Goal: Task Accomplishment & Management: Manage account settings

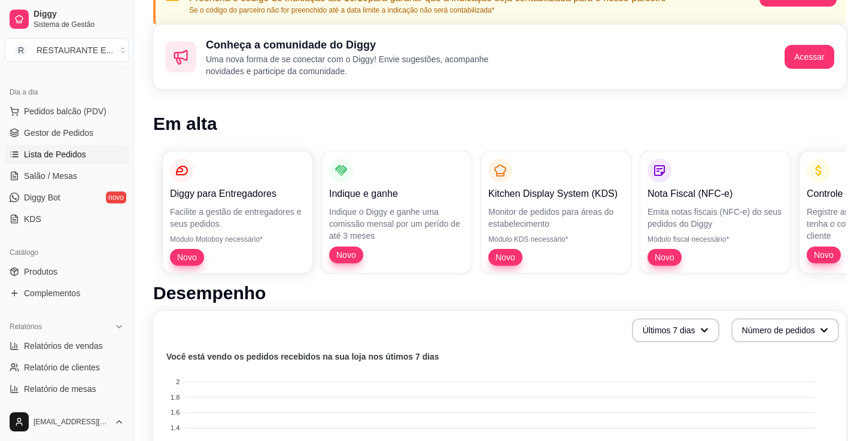
scroll to position [120, 0]
click at [53, 272] on span "Produtos" at bounding box center [41, 272] width 34 height 12
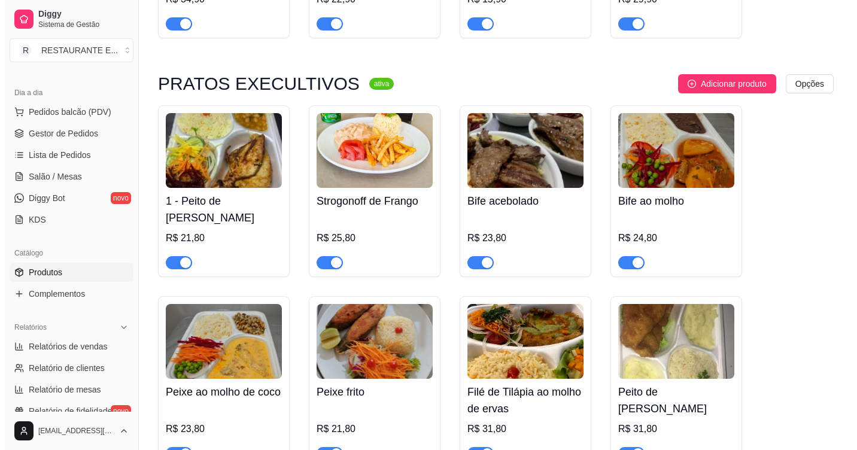
scroll to position [299, 0]
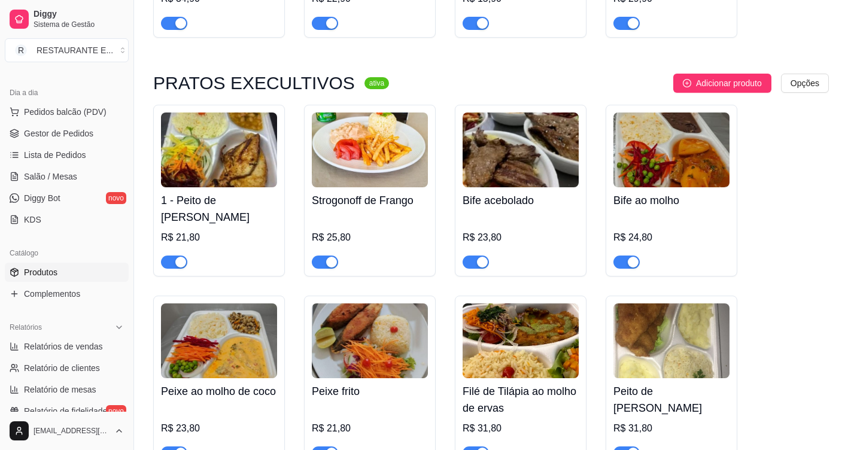
click at [205, 143] on img at bounding box center [219, 150] width 116 height 75
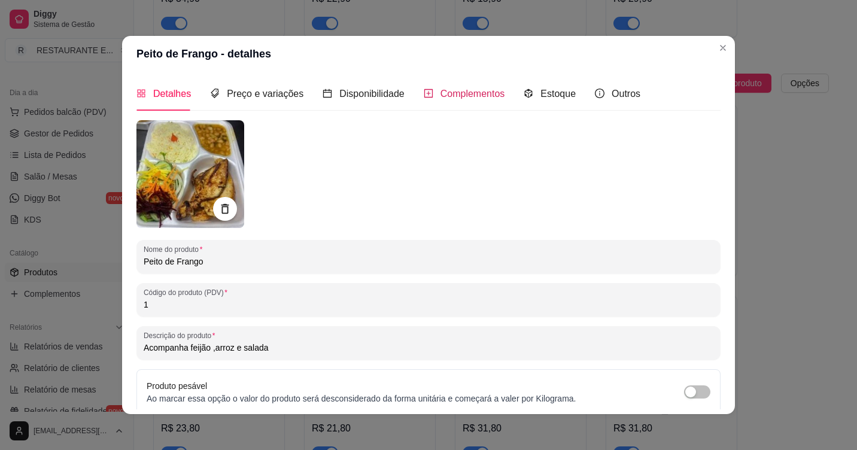
click at [473, 89] on span "Complementos" at bounding box center [473, 94] width 65 height 10
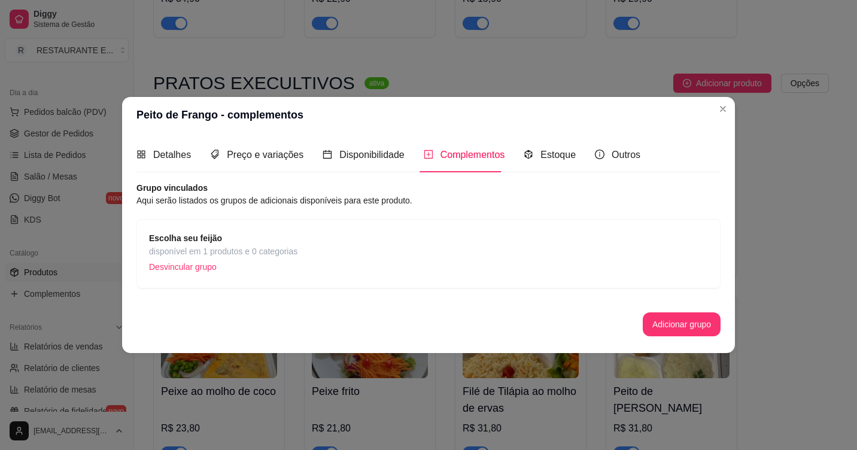
click at [283, 206] on article "Aqui serão listados os grupos de adicionais disponíveis para este produto." at bounding box center [428, 200] width 584 height 13
click at [682, 328] on button "Adicionar grupo" at bounding box center [682, 324] width 78 height 24
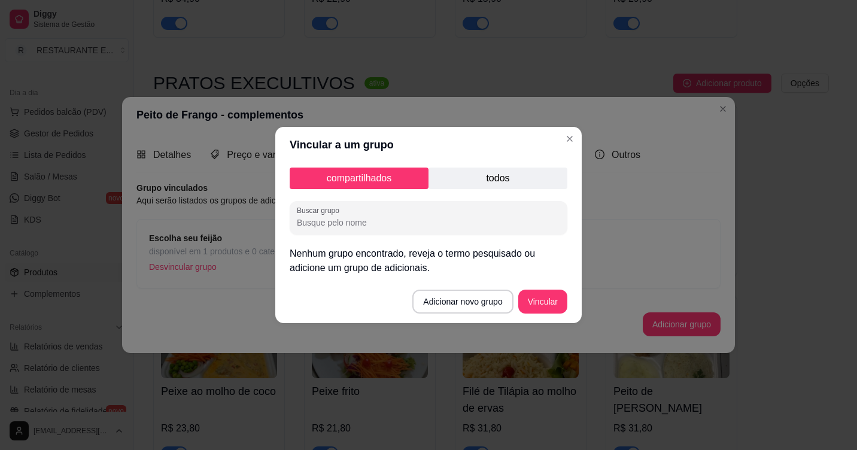
click at [520, 178] on p "todos" at bounding box center [498, 179] width 139 height 22
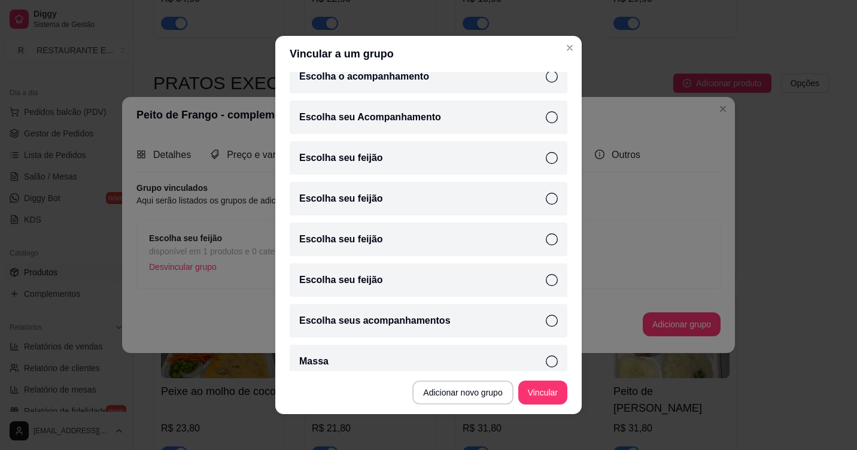
click at [546, 159] on icon at bounding box center [552, 158] width 12 height 12
click at [478, 399] on button "Adicionar novo grupo" at bounding box center [462, 393] width 101 height 24
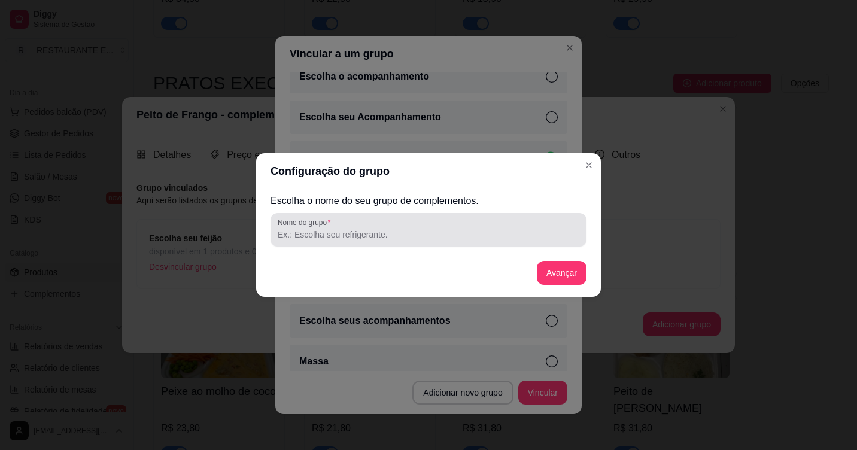
click at [348, 241] on div at bounding box center [429, 230] width 302 height 24
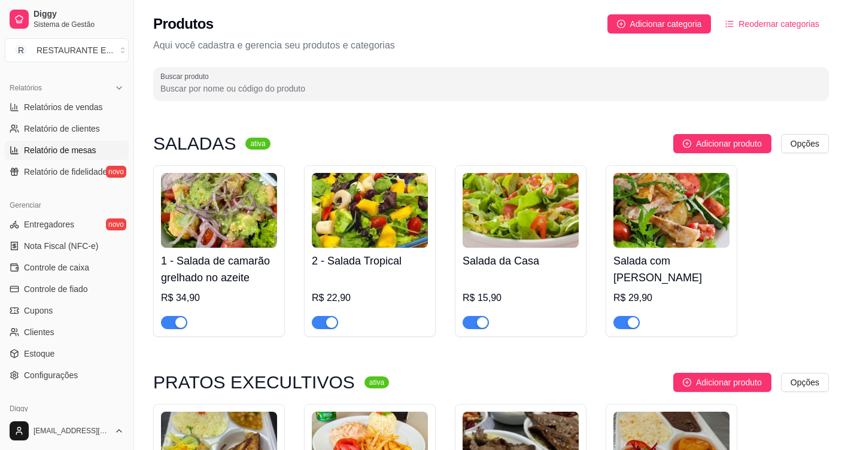
scroll to position [411, 0]
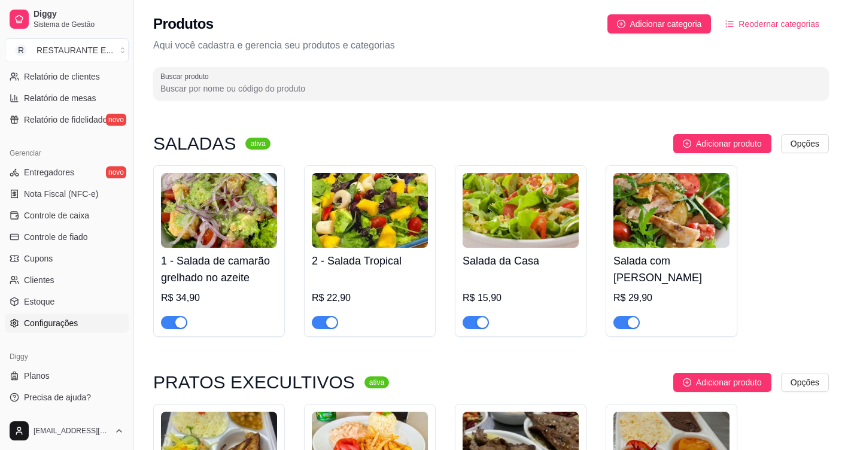
click at [58, 323] on span "Configurações" at bounding box center [51, 323] width 54 height 12
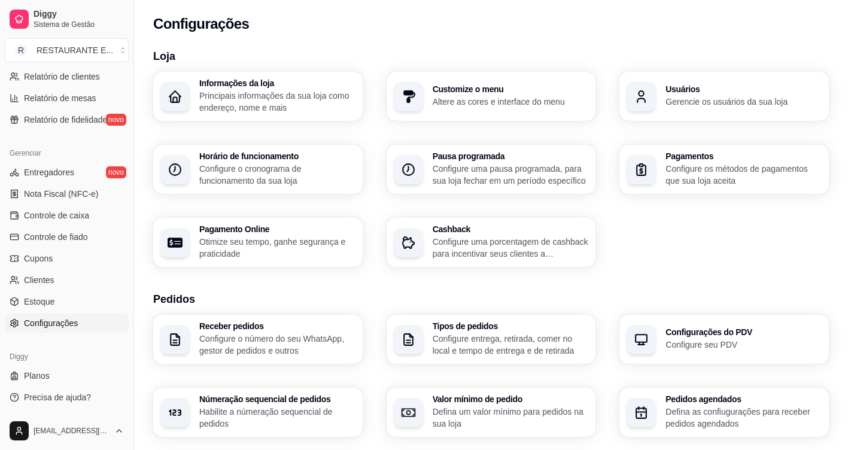
click at [251, 93] on p "Principais informações da sua loja como endereço, nome e mais" at bounding box center [277, 102] width 156 height 24
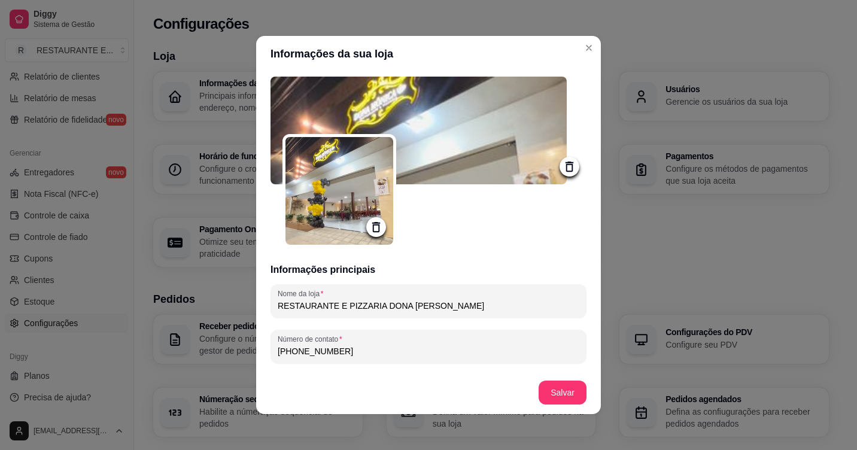
click at [373, 229] on icon at bounding box center [376, 227] width 14 height 14
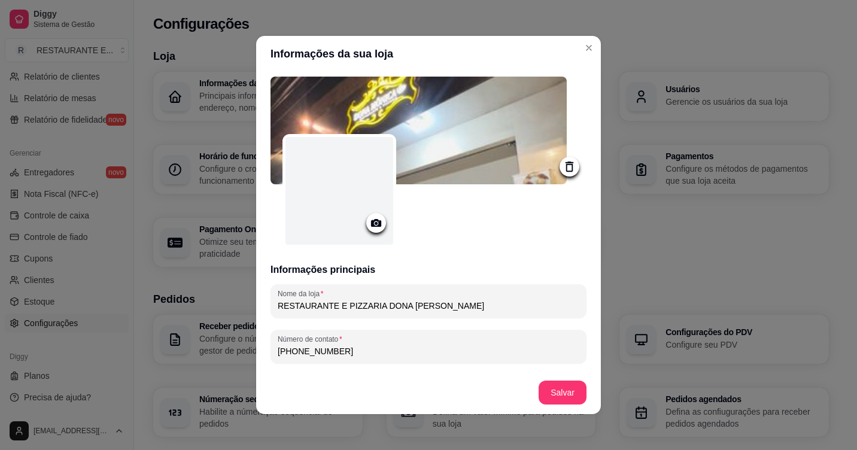
click at [375, 224] on circle at bounding box center [376, 223] width 3 height 3
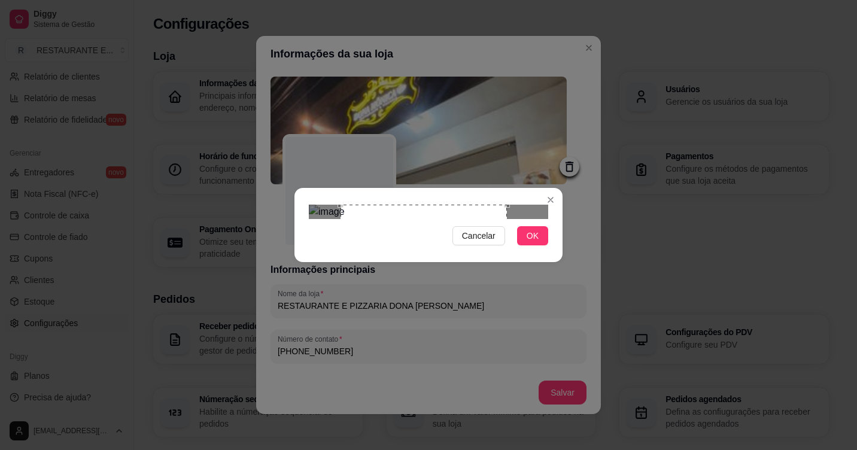
click at [369, 214] on div "Use the arrow keys to move the crop selection area" at bounding box center [424, 288] width 166 height 166
click at [531, 219] on div at bounding box center [428, 212] width 239 height 14
click at [527, 205] on div at bounding box center [428, 212] width 239 height 14
click at [527, 214] on div "Use the arrow keys to move the crop selection area" at bounding box center [446, 288] width 166 height 166
click at [337, 212] on div "Use the arrow keys to move the crop selection area" at bounding box center [420, 288] width 166 height 166
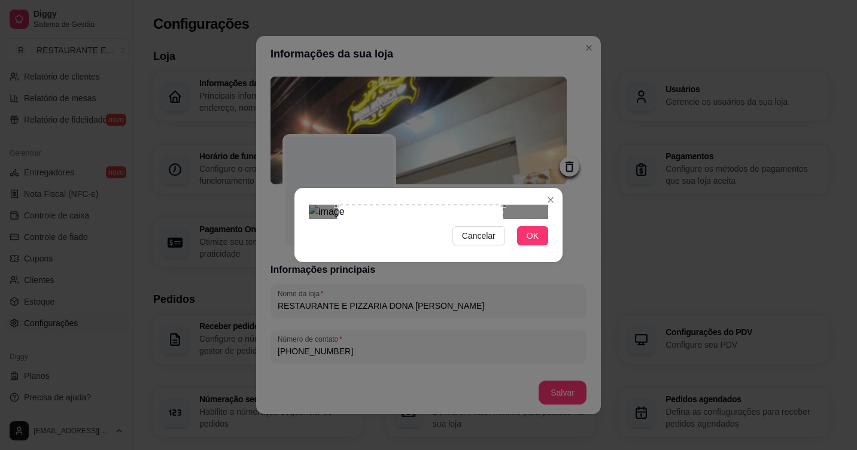
click at [424, 219] on div "Use the arrow keys to move the crop selection area" at bounding box center [420, 288] width 166 height 166
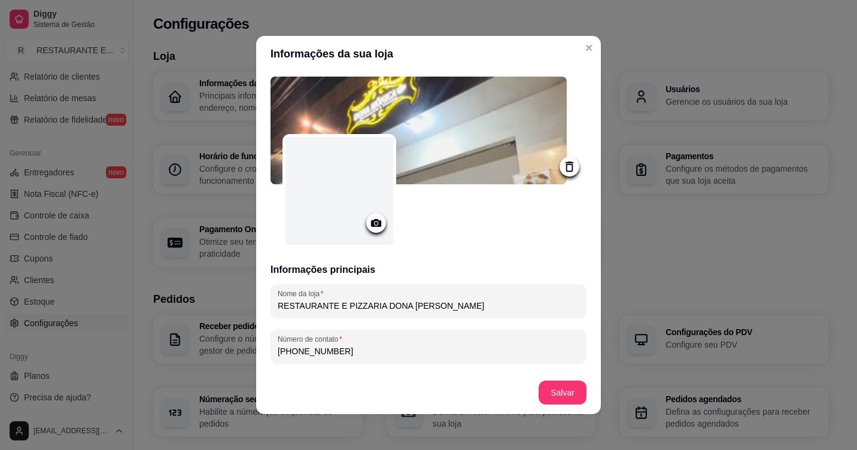
click at [371, 223] on icon at bounding box center [376, 223] width 10 height 8
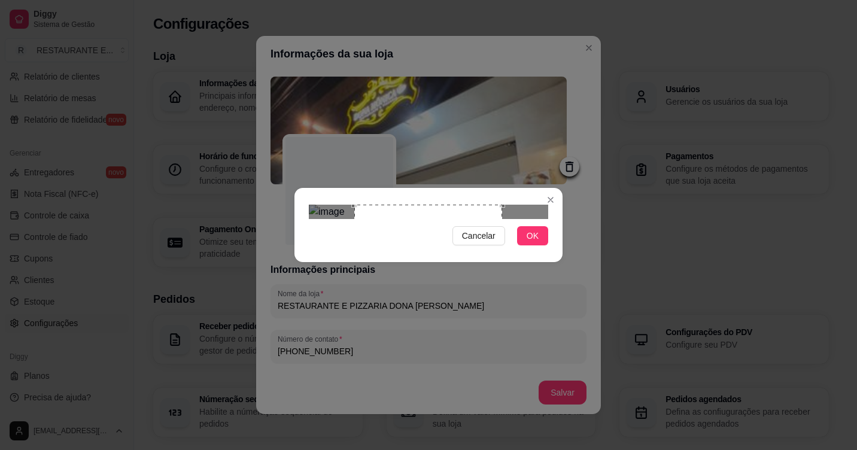
click at [400, 209] on div "Use the arrow keys to move the crop selection area" at bounding box center [428, 279] width 148 height 148
click at [528, 242] on span "OK" at bounding box center [533, 235] width 12 height 13
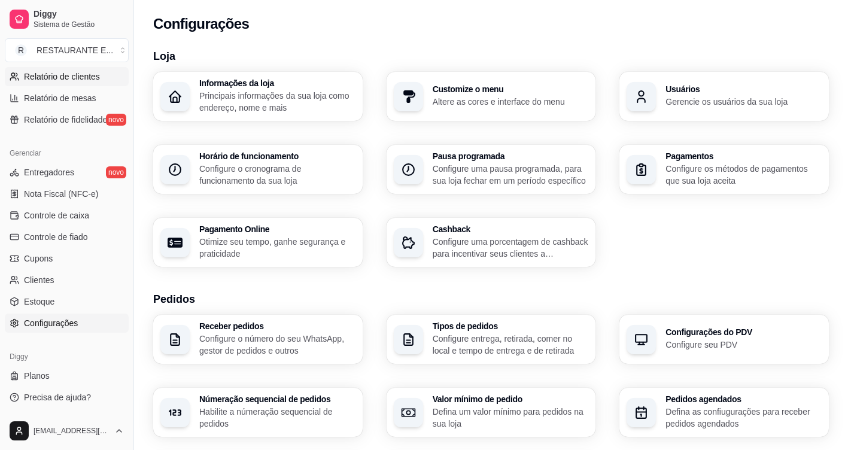
click at [87, 74] on span "Relatório de clientes" at bounding box center [62, 77] width 76 height 12
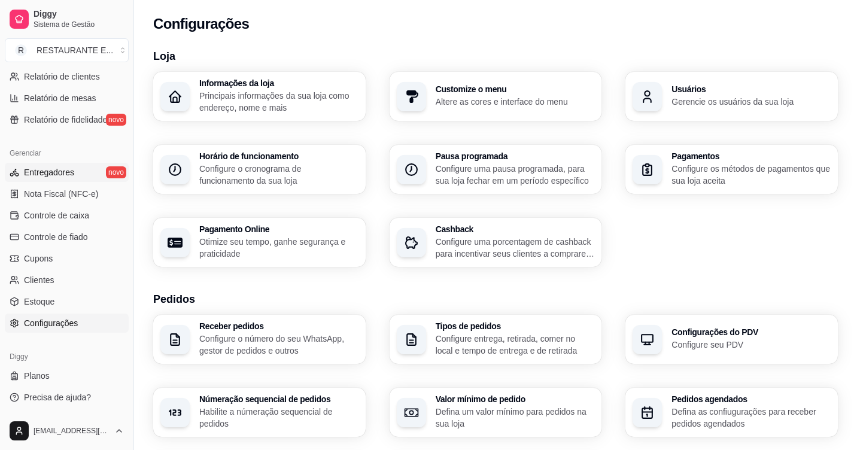
select select "30"
select select "HIGHEST_TOTAL_SPENT_WITH_ORDERS"
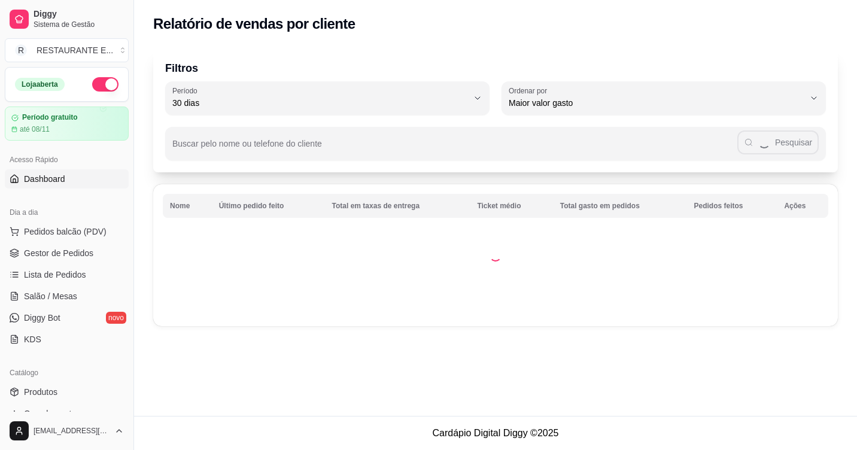
click at [63, 186] on link "Dashboard" at bounding box center [67, 178] width 124 height 19
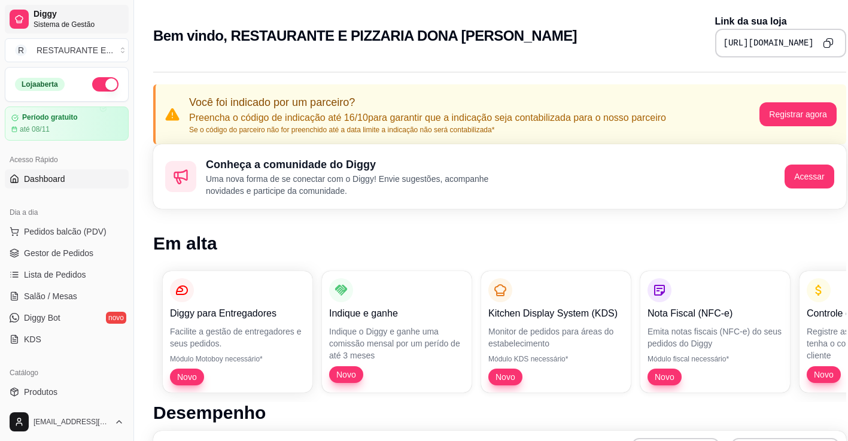
click at [73, 14] on span "Diggy" at bounding box center [79, 14] width 90 height 11
click at [827, 42] on icon "Copy to clipboard" at bounding box center [828, 43] width 10 height 10
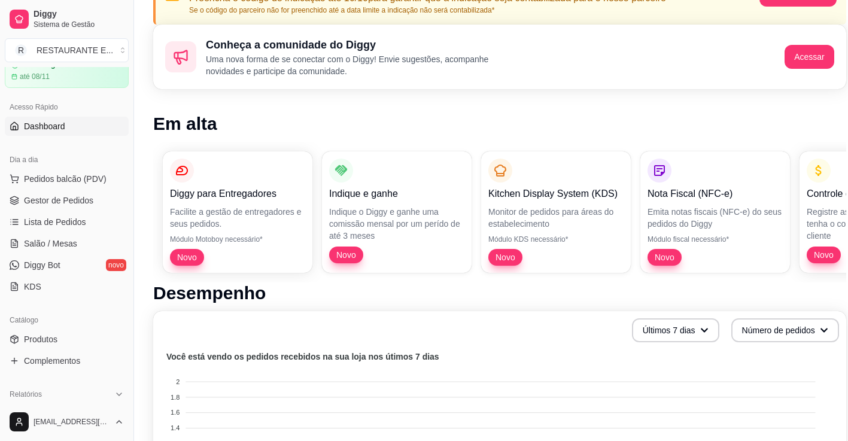
scroll to position [52, 0]
click at [59, 336] on link "Produtos" at bounding box center [67, 339] width 124 height 19
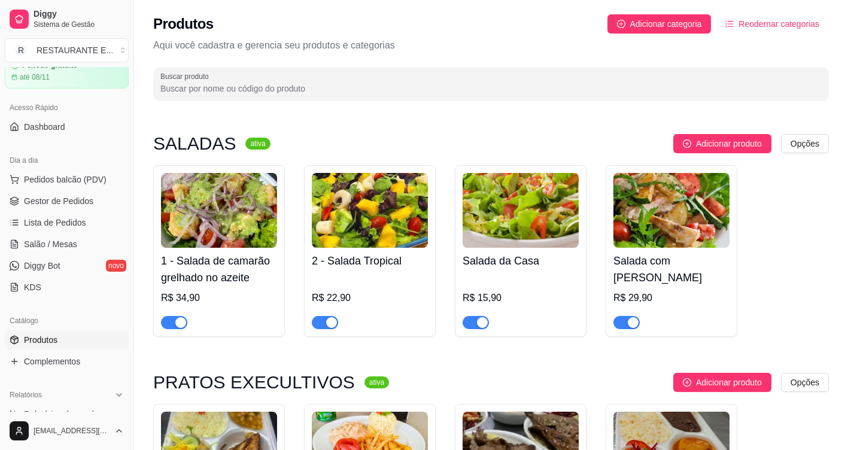
click at [790, 25] on span "Reodernar categorias" at bounding box center [779, 23] width 81 height 13
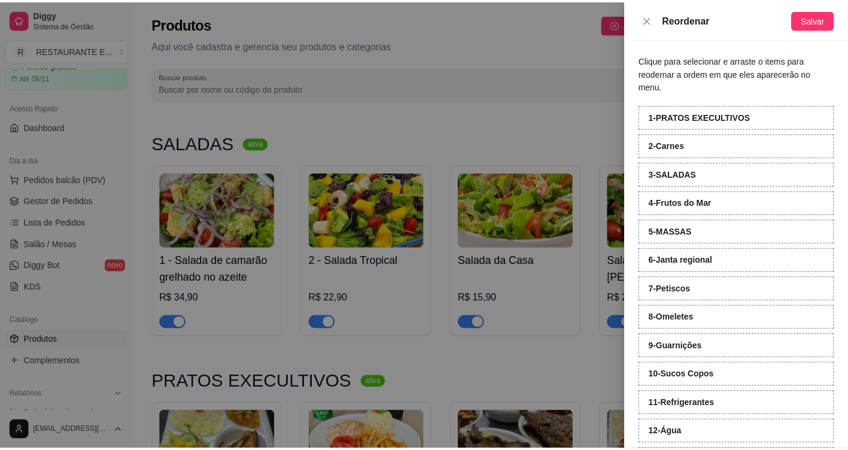
scroll to position [42, 0]
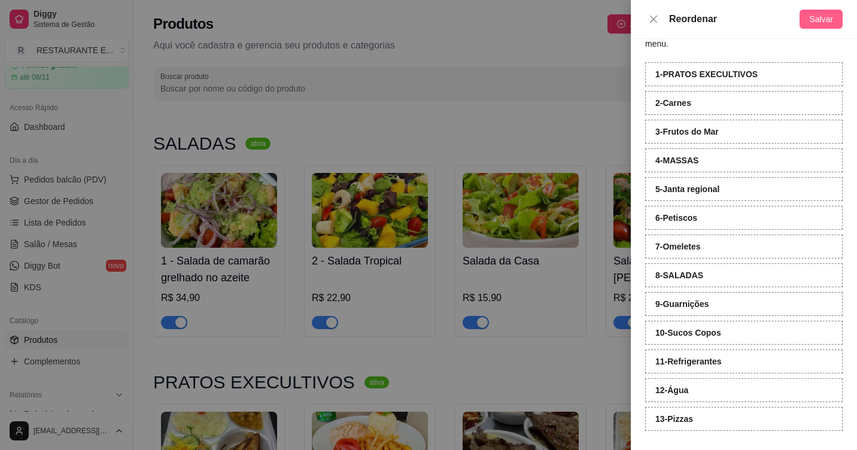
click at [824, 16] on span "Salvar" at bounding box center [821, 19] width 24 height 13
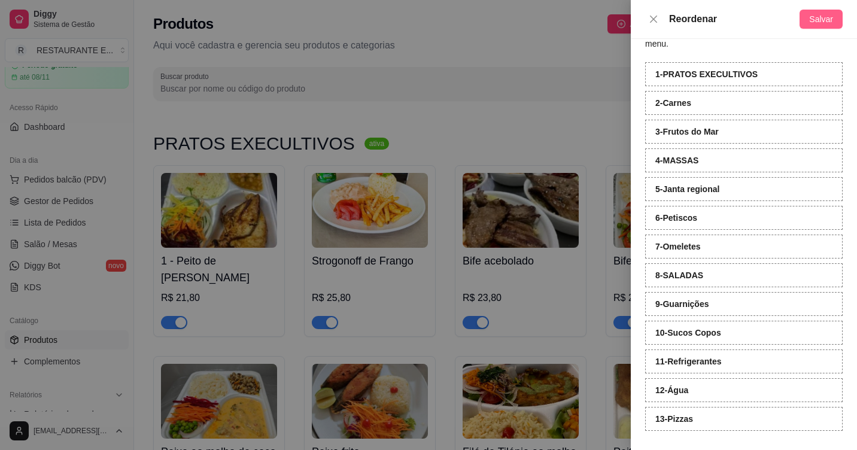
click at [821, 17] on span "Salvar" at bounding box center [821, 19] width 24 height 13
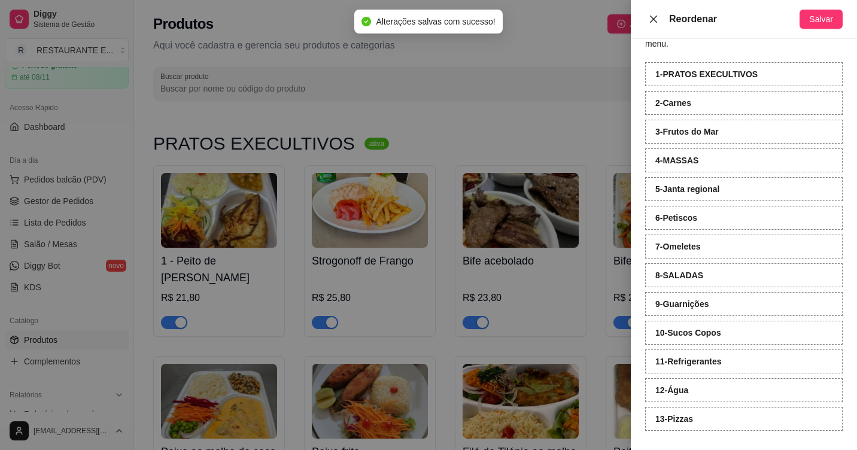
click at [649, 20] on icon "close" at bounding box center [654, 19] width 10 height 10
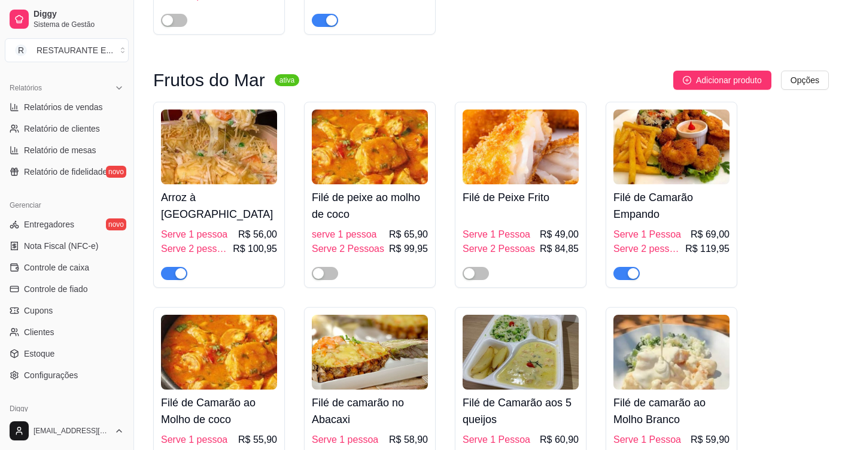
scroll to position [411, 0]
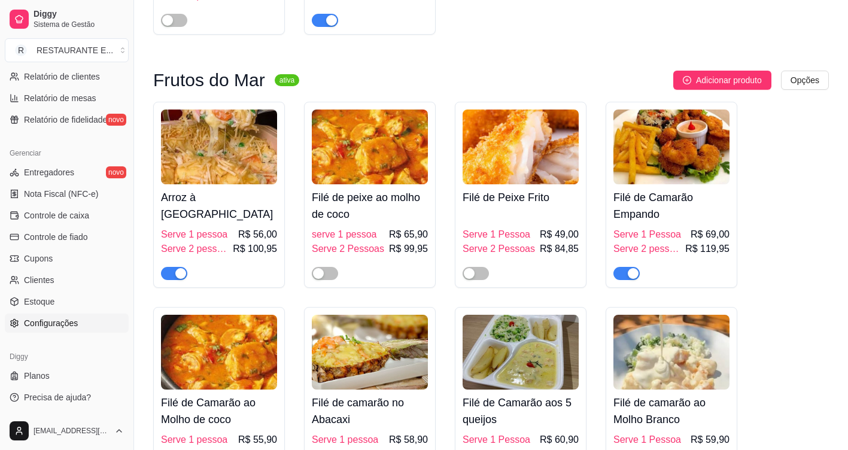
click at [69, 322] on span "Configurações" at bounding box center [51, 323] width 54 height 12
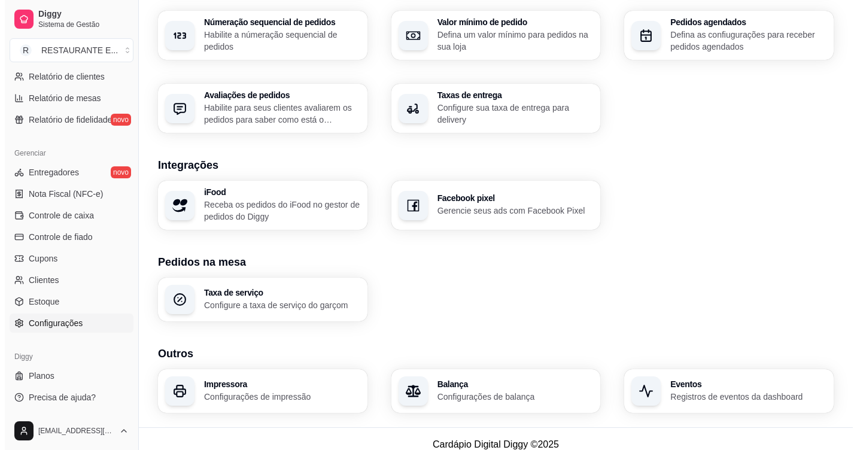
scroll to position [388, 0]
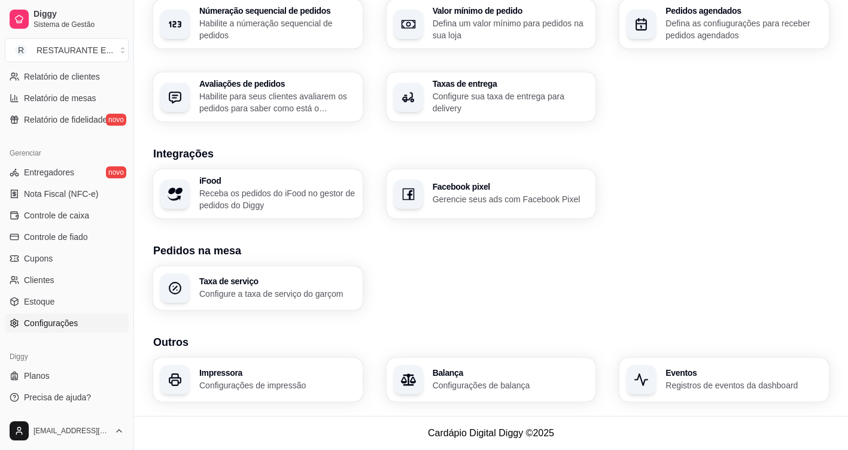
click at [251, 381] on p "Configurações de impressão" at bounding box center [277, 385] width 156 height 12
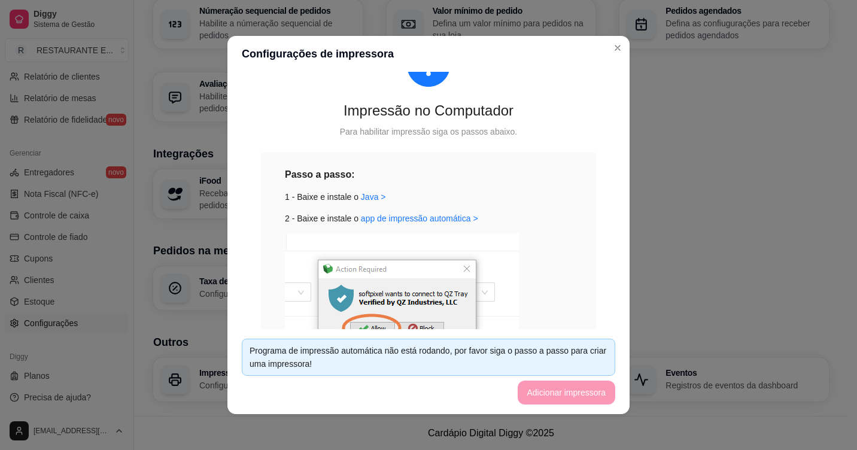
scroll to position [0, 0]
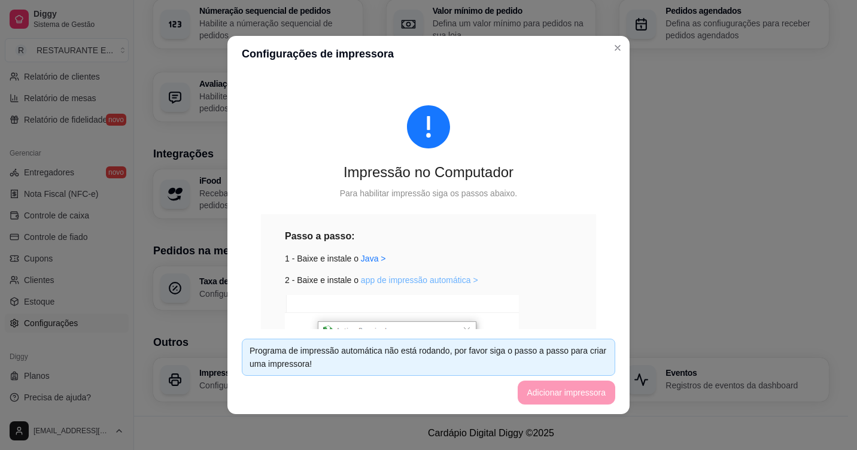
click at [385, 280] on link "app de impressão automática >" at bounding box center [419, 280] width 117 height 10
click at [369, 257] on link "Java >" at bounding box center [373, 259] width 25 height 10
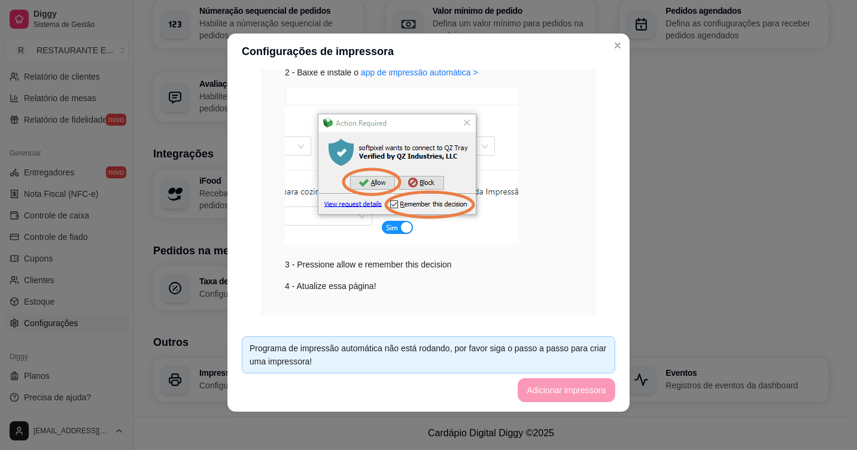
scroll to position [227, 0]
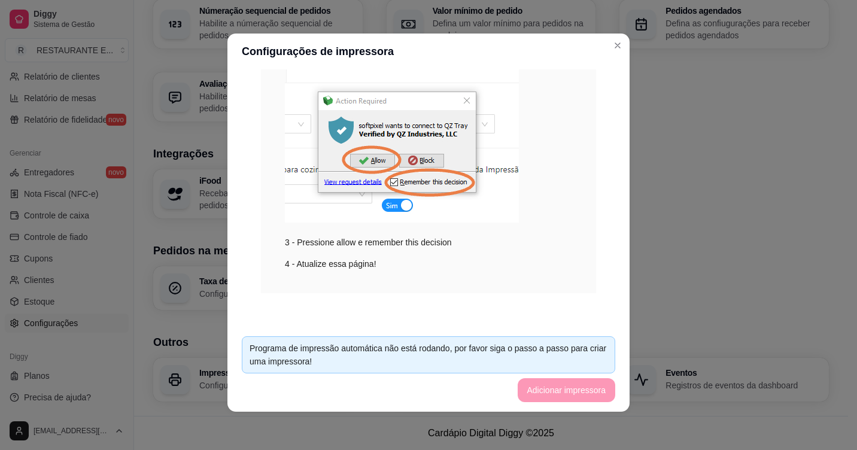
click at [555, 360] on div "Programa de impressão automática não está rodando, por favor siga o passo a pas…" at bounding box center [429, 355] width 358 height 26
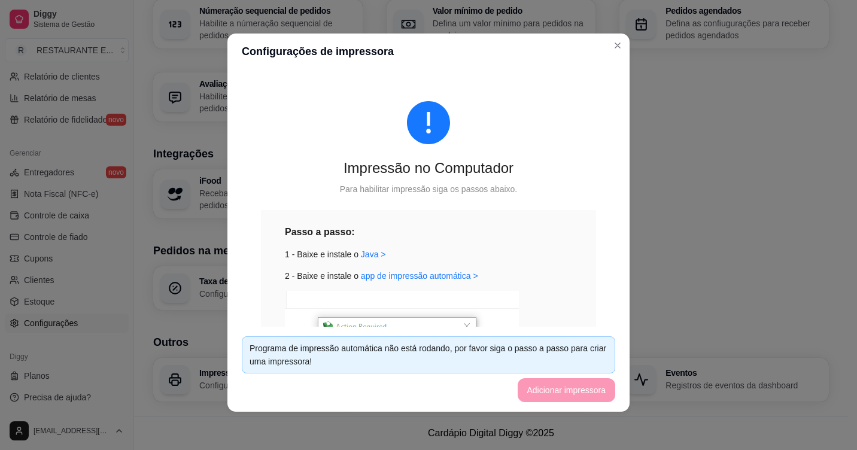
scroll to position [0, 0]
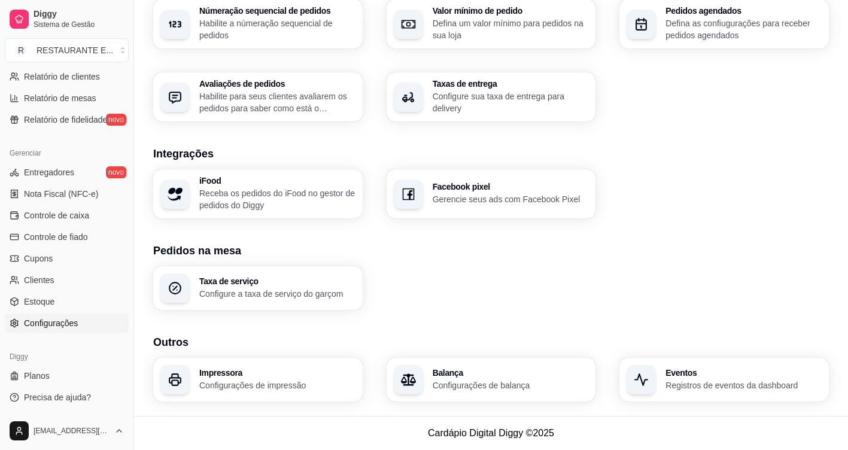
click at [281, 381] on p "Configurações de impressão" at bounding box center [277, 385] width 156 height 12
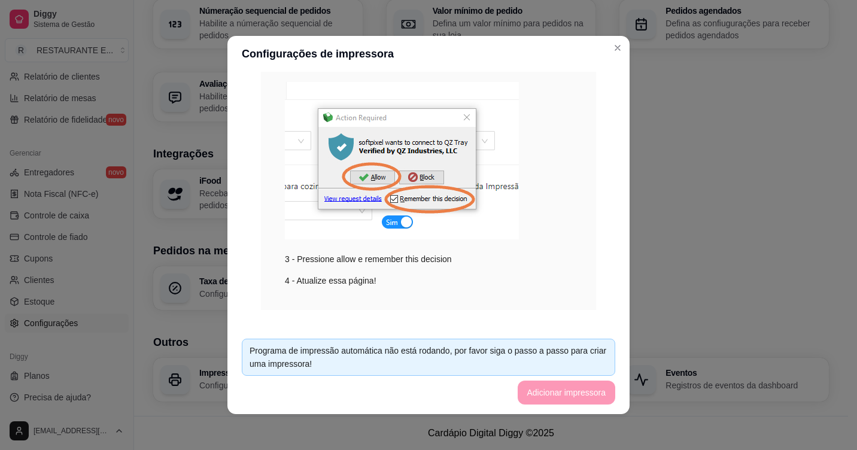
scroll to position [227, 0]
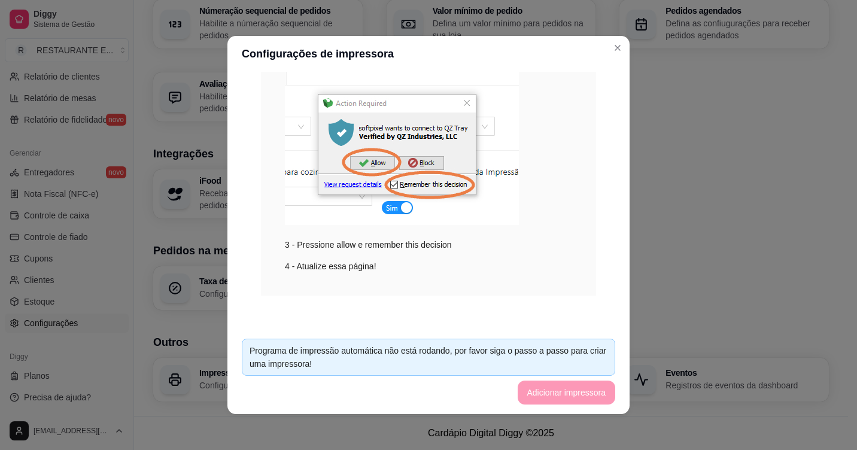
click at [395, 354] on div "Programa de impressão automática não está rodando, por favor siga o passo a pas…" at bounding box center [429, 357] width 358 height 26
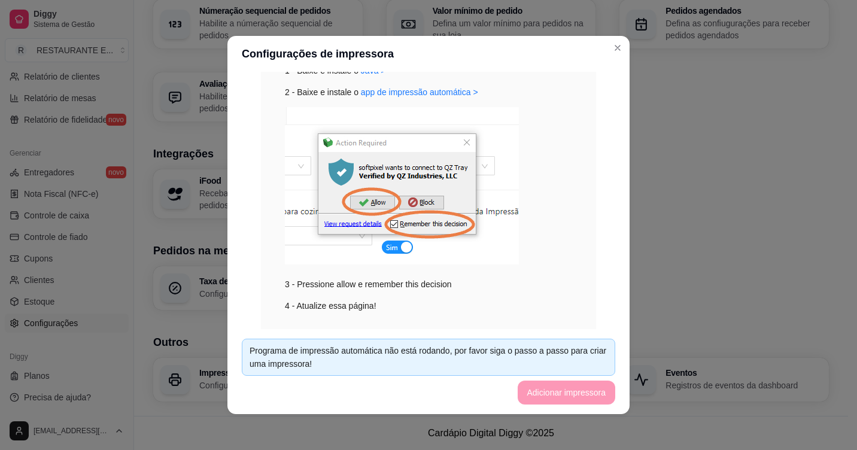
scroll to position [168, 0]
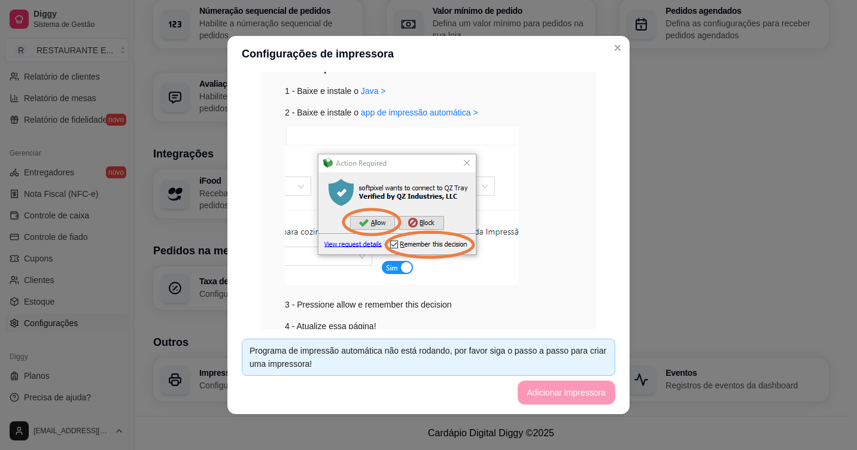
click at [393, 266] on img at bounding box center [402, 205] width 234 height 157
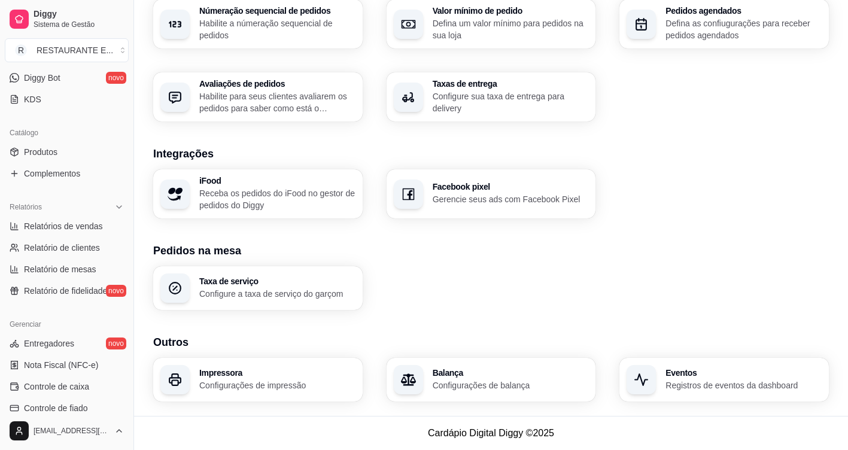
scroll to position [172, 0]
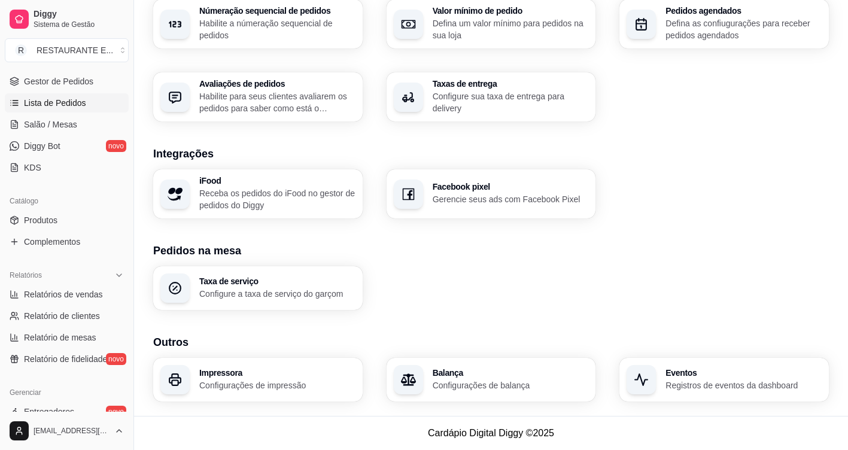
click at [74, 101] on span "Lista de Pedidos" at bounding box center [55, 103] width 62 height 12
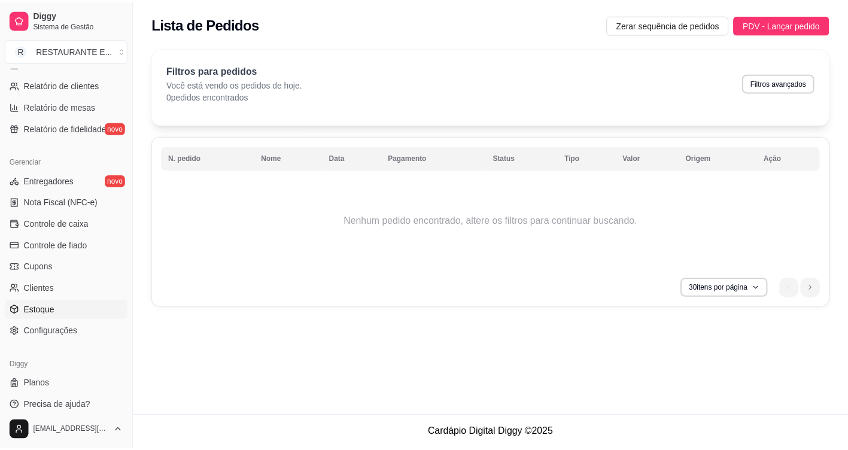
scroll to position [411, 0]
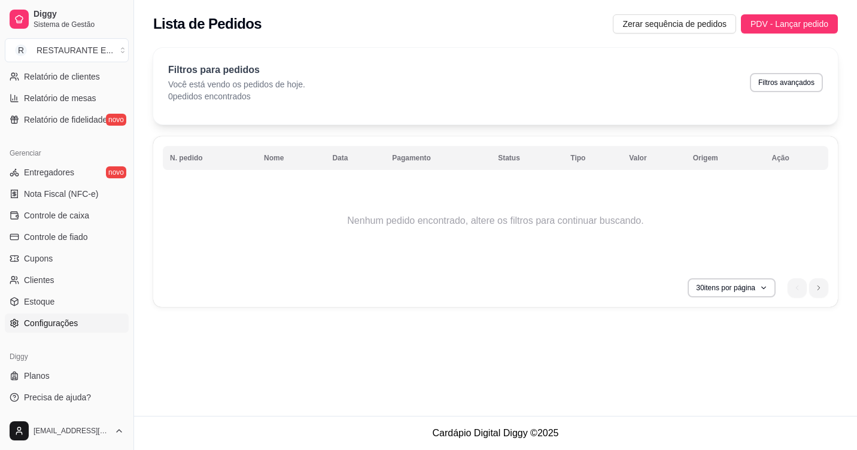
click at [60, 325] on span "Configurações" at bounding box center [51, 323] width 54 height 12
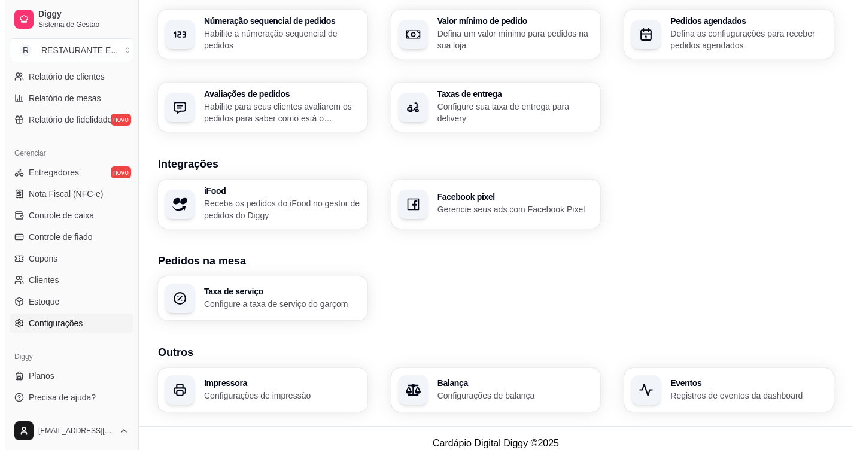
scroll to position [388, 0]
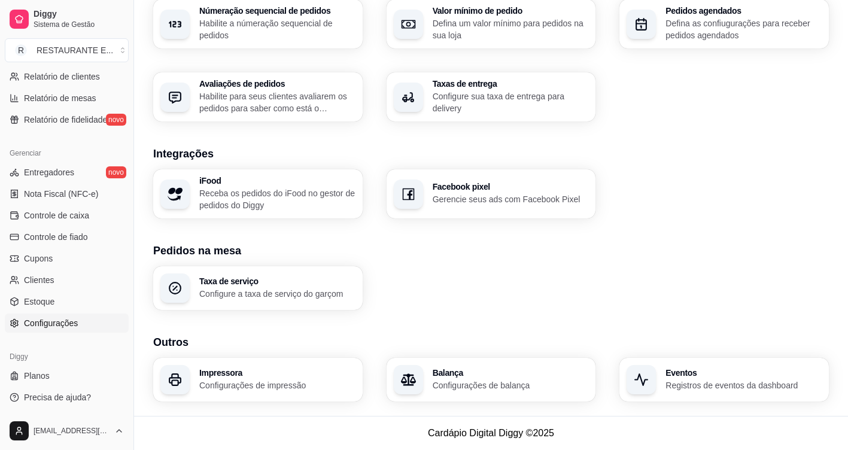
click at [277, 378] on div "Impressora Configurações de impressão" at bounding box center [277, 380] width 156 height 23
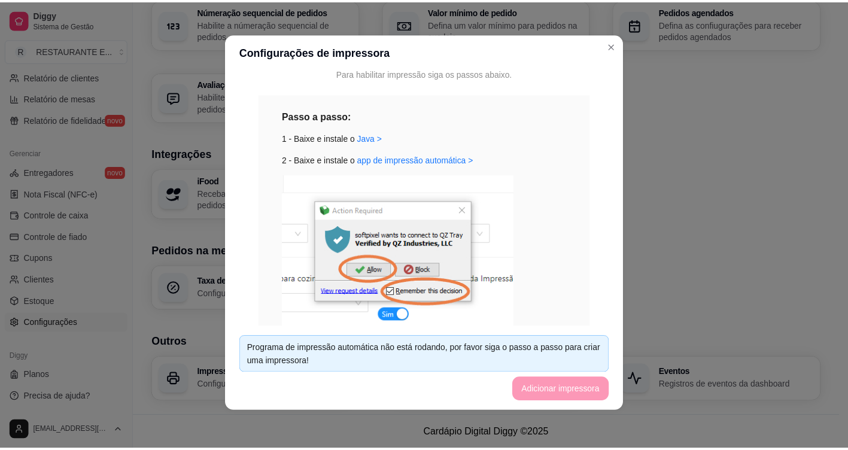
scroll to position [120, 0]
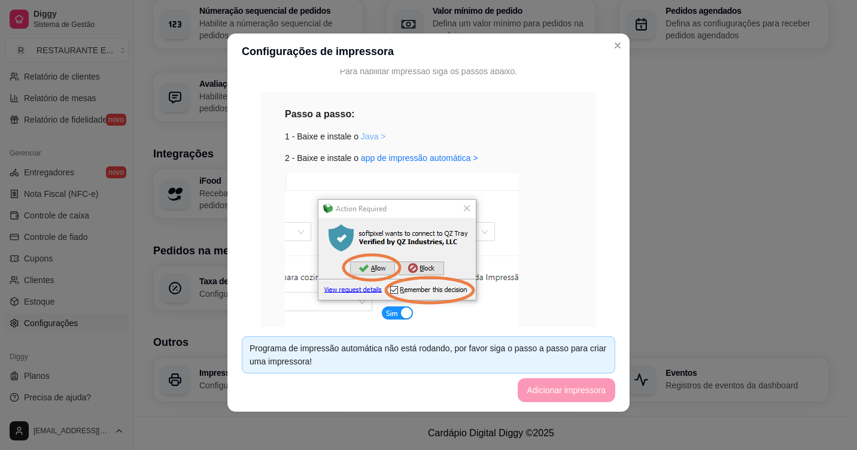
click at [361, 136] on link "Java >" at bounding box center [373, 137] width 25 height 10
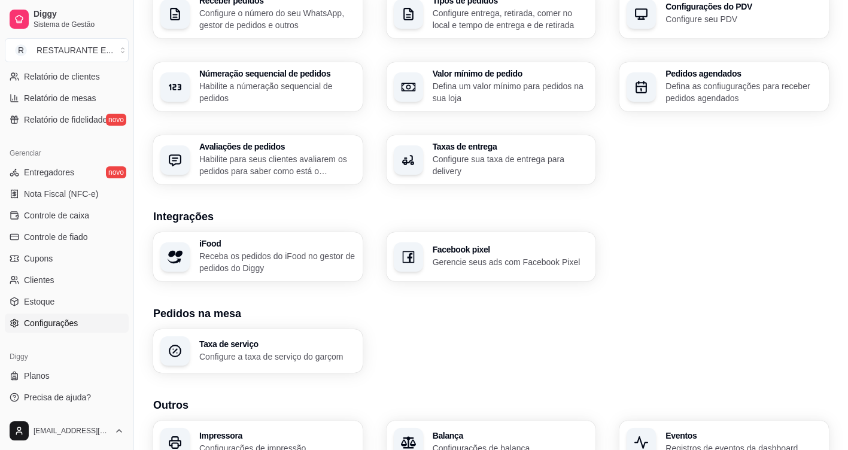
scroll to position [269, 0]
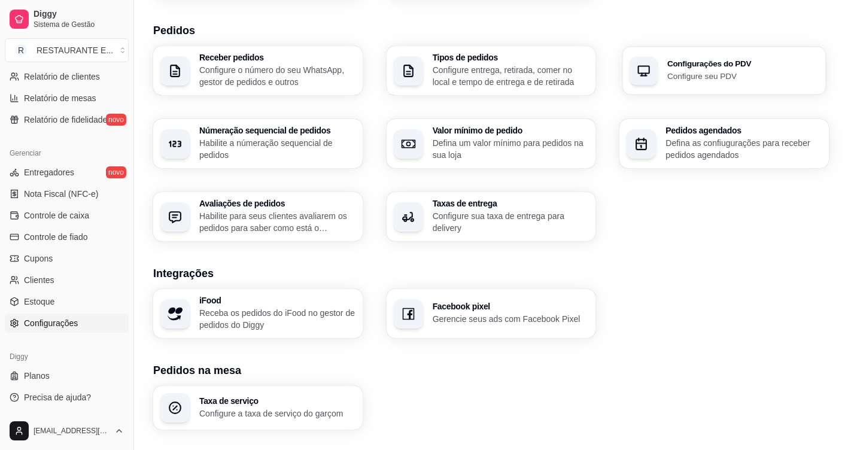
click at [734, 75] on p "Configure seu PDV" at bounding box center [742, 75] width 151 height 11
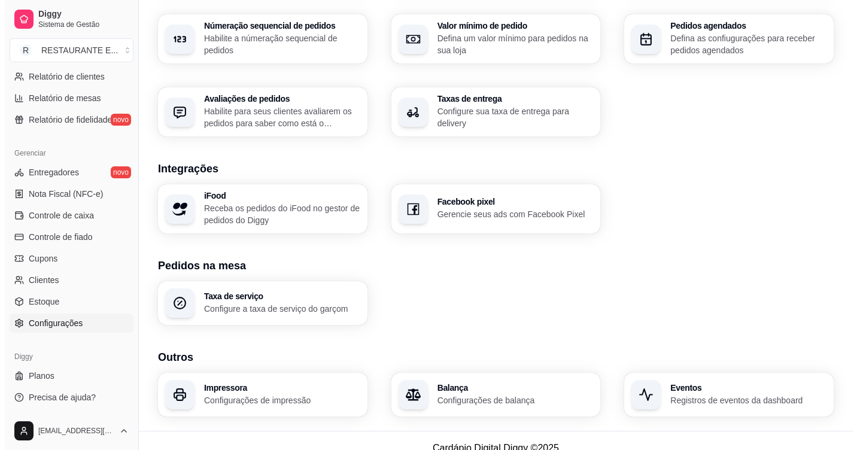
scroll to position [388, 0]
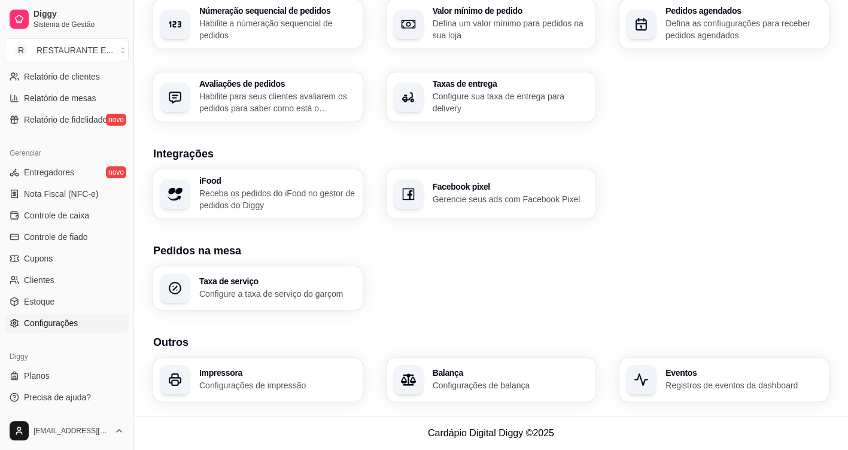
click at [254, 376] on h3 "Impressora" at bounding box center [277, 373] width 156 height 8
click at [317, 376] on h3 "Impressora" at bounding box center [277, 373] width 156 height 8
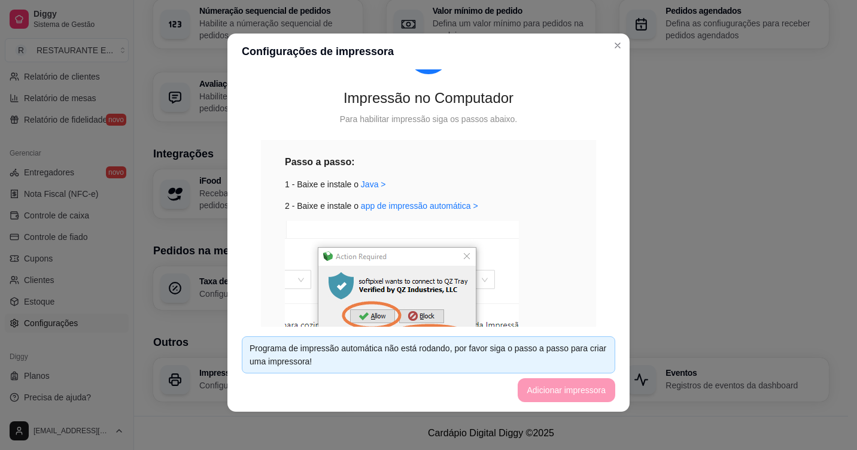
scroll to position [60, 0]
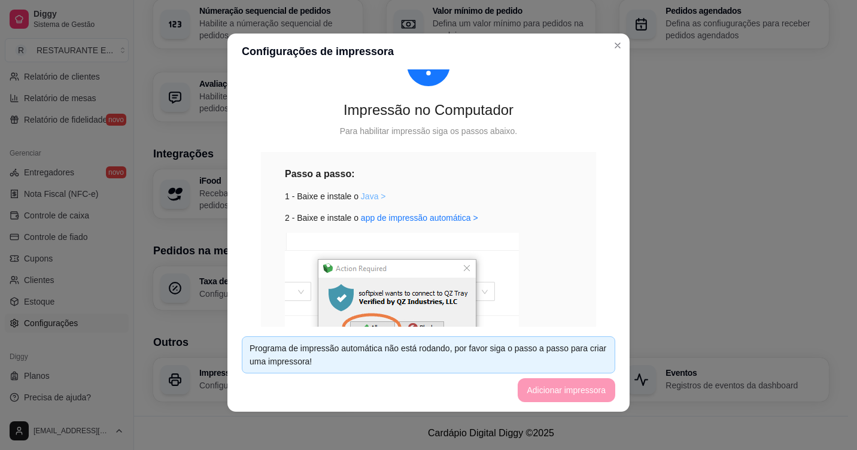
click at [361, 196] on link "Java >" at bounding box center [373, 197] width 25 height 10
click at [504, 353] on div "Programa de impressão automática não está rodando, por favor siga o passo a pas…" at bounding box center [429, 355] width 358 height 26
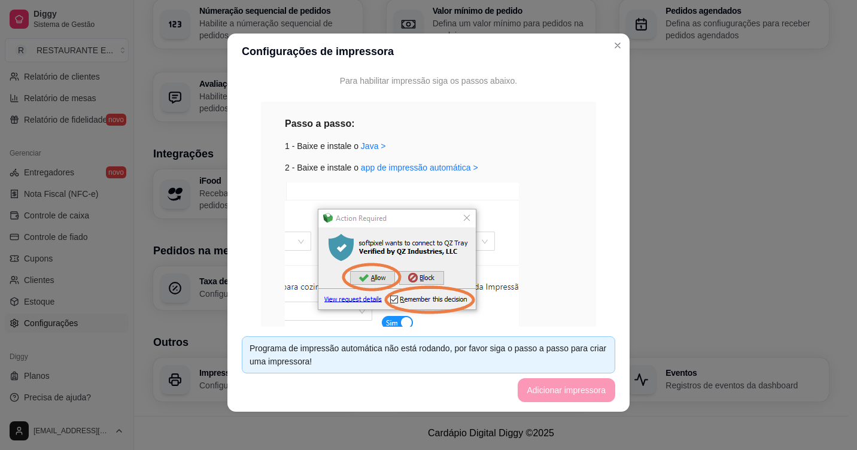
scroll to position [108, 0]
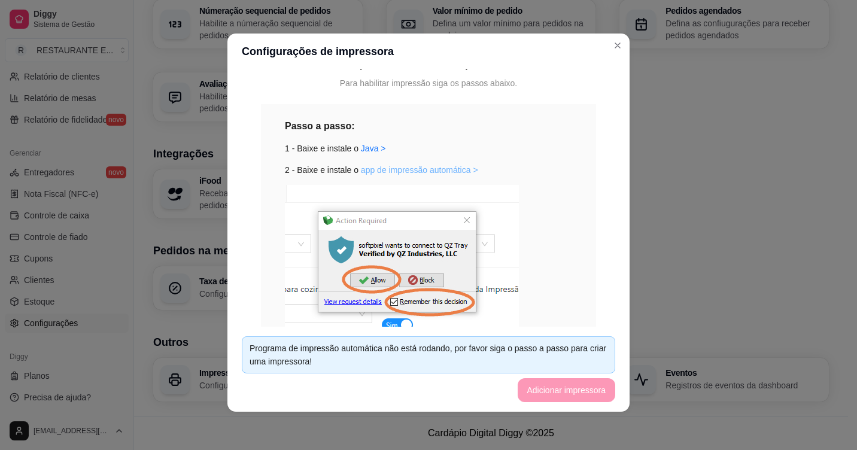
click at [394, 172] on link "app de impressão automática >" at bounding box center [419, 170] width 117 height 10
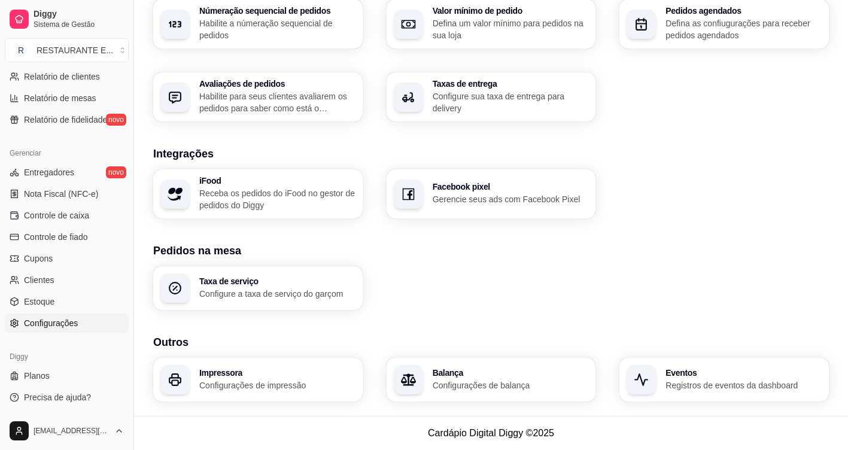
click at [260, 379] on p "Configurações de impressão" at bounding box center [277, 385] width 156 height 12
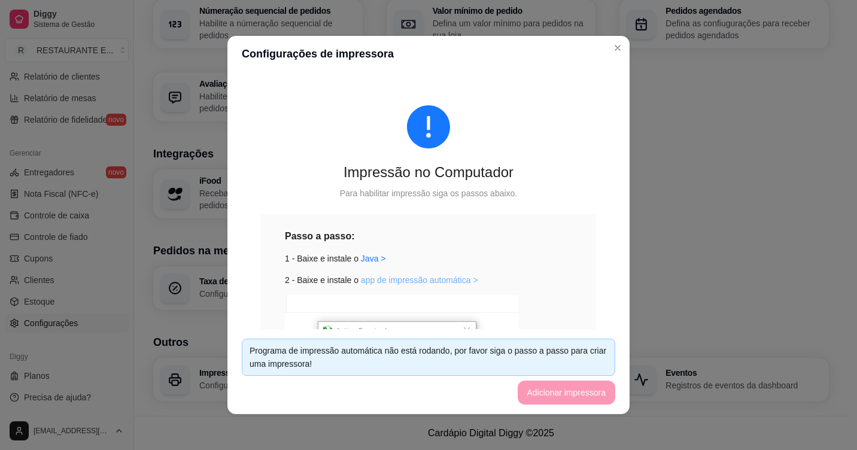
click at [391, 279] on link "app de impressão automática >" at bounding box center [419, 280] width 117 height 10
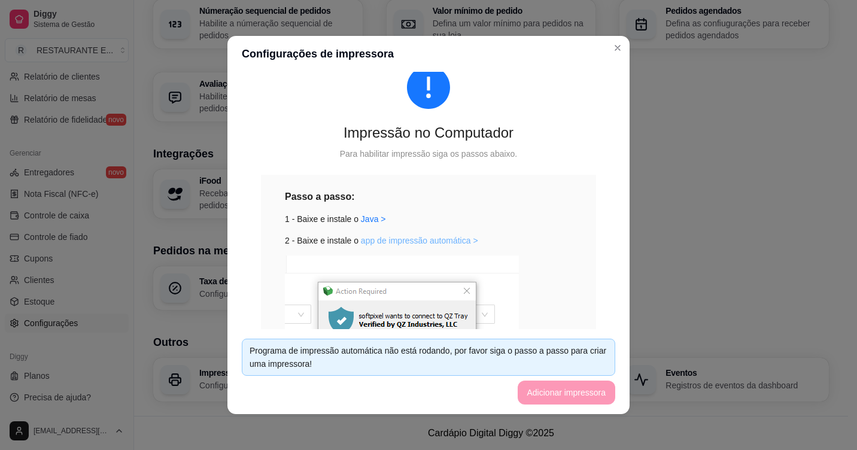
scroll to position [60, 0]
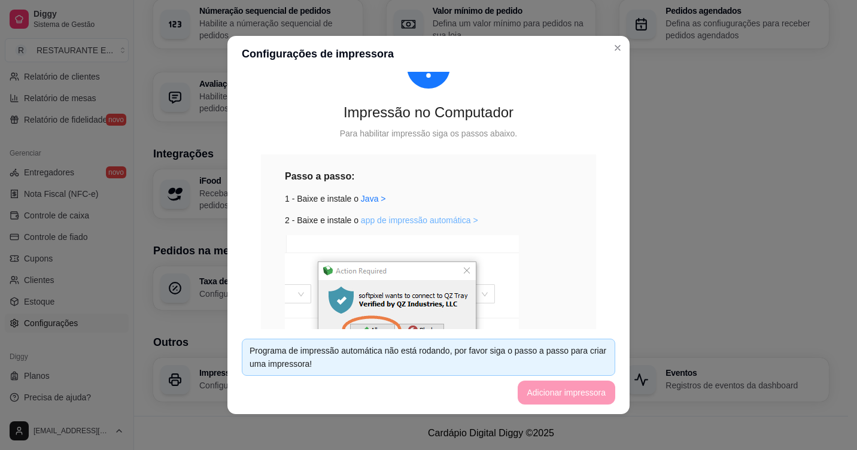
click at [404, 224] on link "app de impressão automática >" at bounding box center [419, 220] width 117 height 10
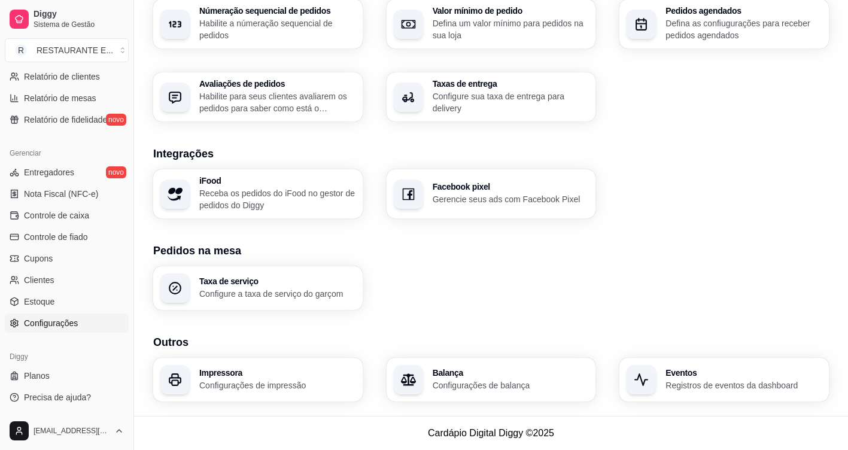
click at [265, 378] on div "Impressora Configurações de impressão" at bounding box center [277, 380] width 156 height 23
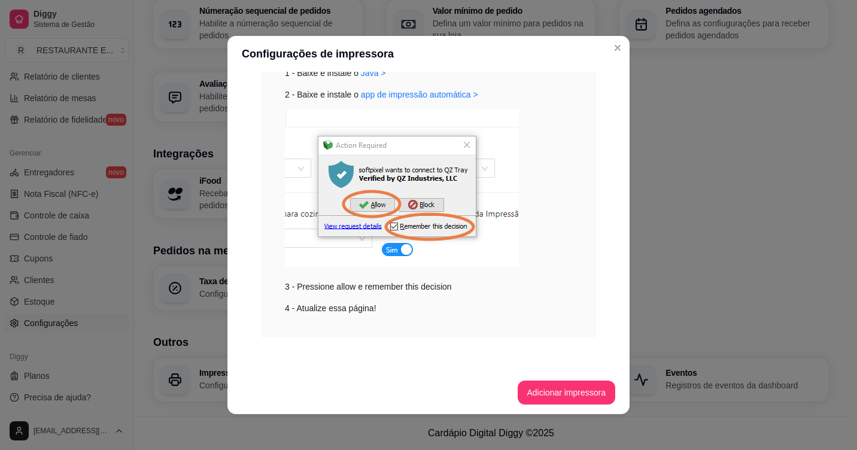
scroll to position [2, 0]
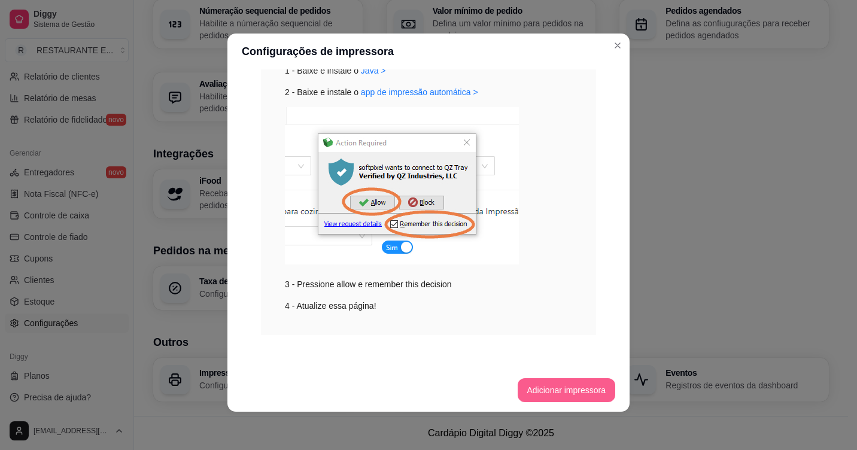
click at [559, 388] on button "Adicionar impressora" at bounding box center [567, 390] width 98 height 24
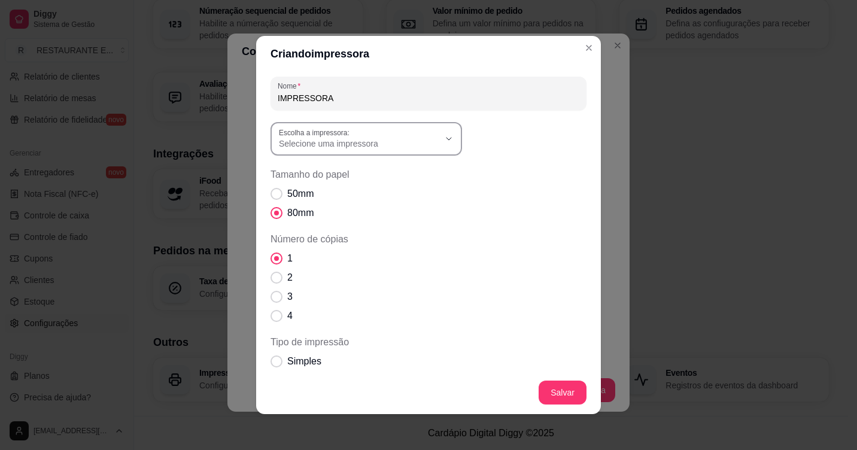
click at [449, 139] on icon "button" at bounding box center [449, 139] width 10 height 10
click at [286, 193] on span "CAIXA" at bounding box center [356, 191] width 154 height 11
type input "CAIXA"
select select "CAIXA"
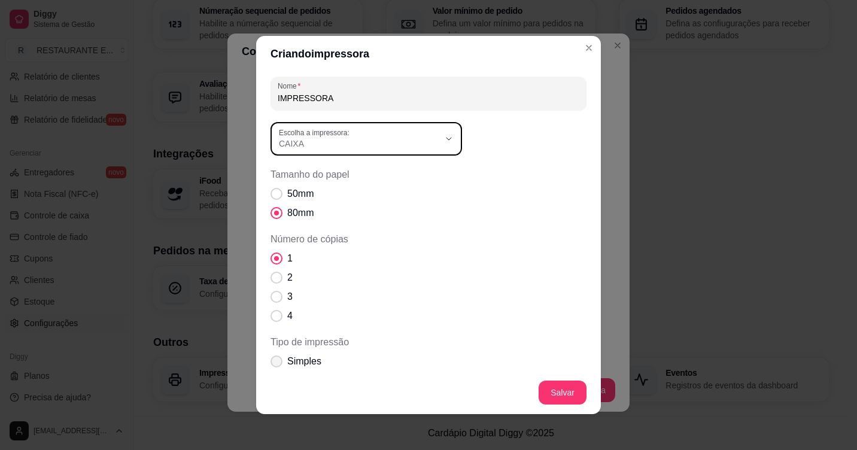
click at [272, 361] on span "Tipo de impressão" at bounding box center [277, 362] width 12 height 12
click at [272, 364] on input "Simples" at bounding box center [274, 368] width 8 height 8
radio input "true"
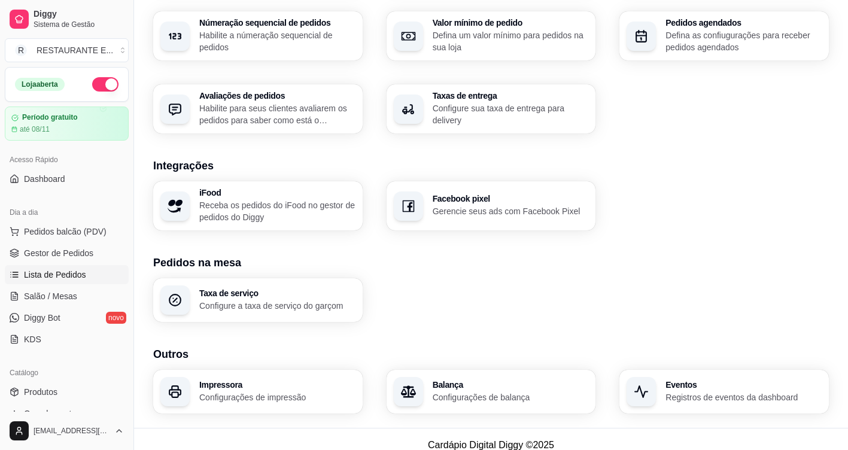
scroll to position [388, 0]
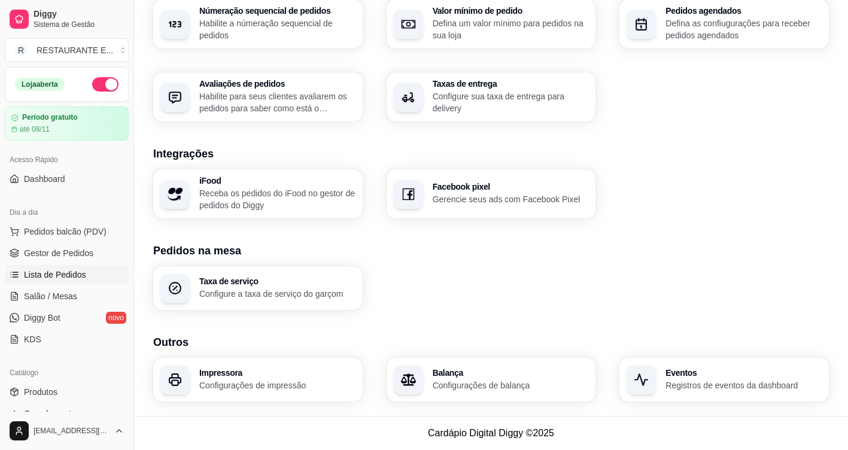
click at [68, 278] on span "Lista de Pedidos" at bounding box center [55, 275] width 62 height 12
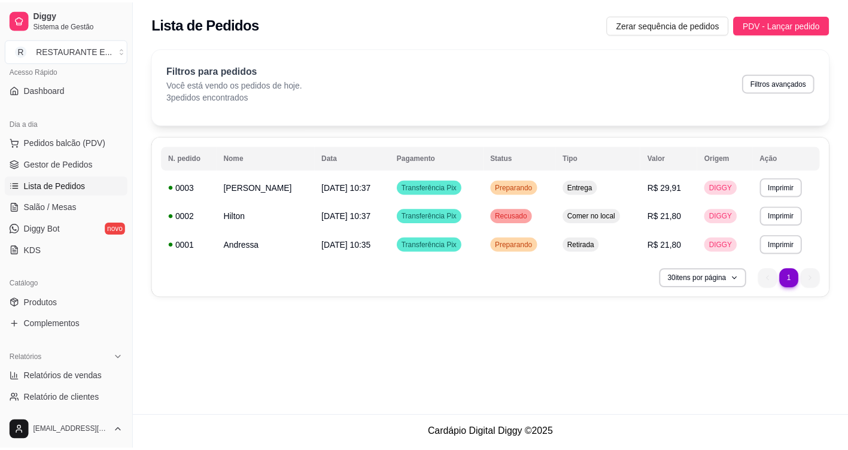
scroll to position [120, 0]
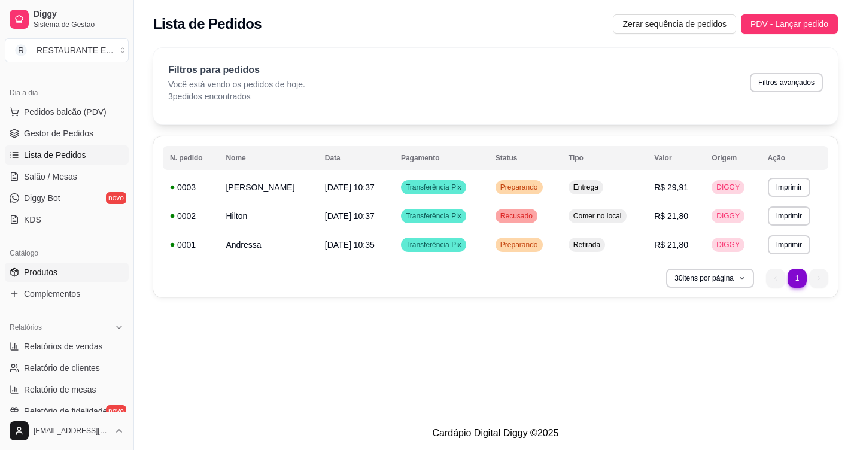
click at [60, 275] on link "Produtos" at bounding box center [67, 272] width 124 height 19
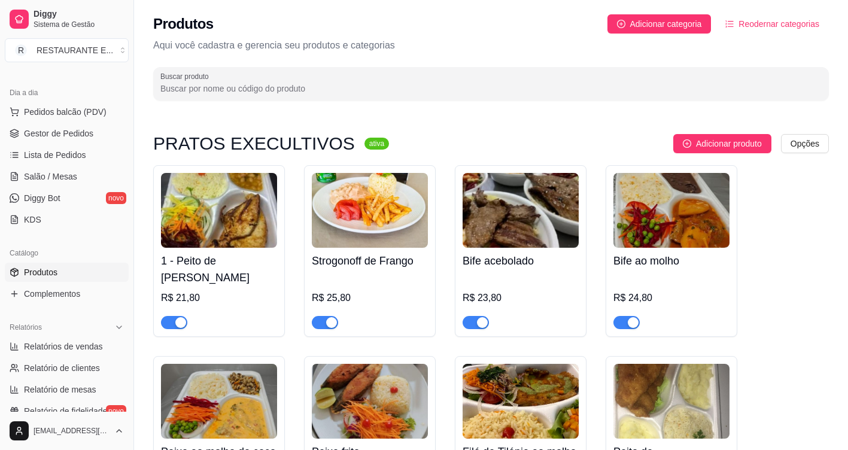
click at [236, 90] on input "Buscar produto" at bounding box center [490, 89] width 661 height 12
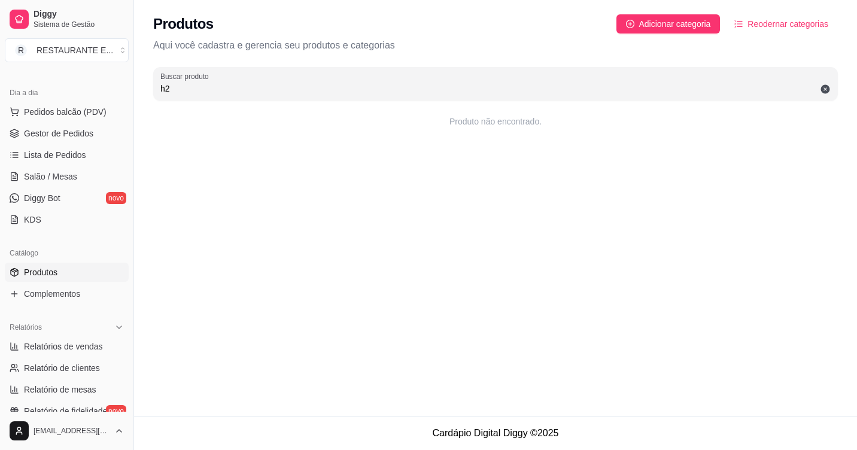
type input "h"
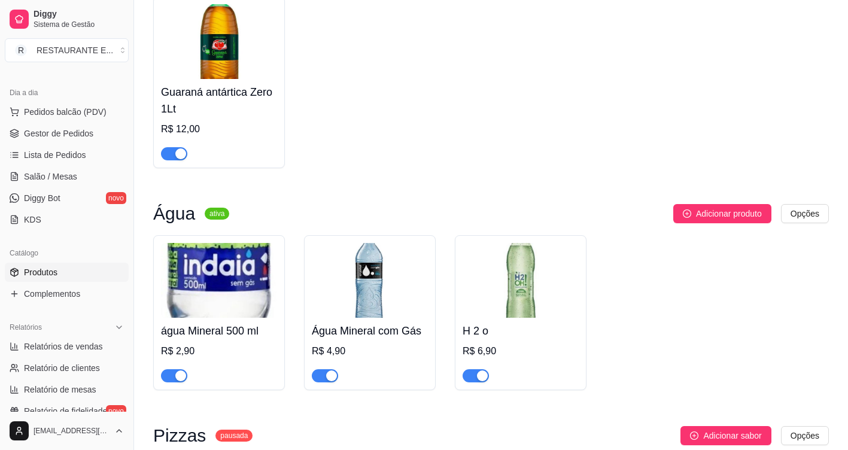
scroll to position [5446, 0]
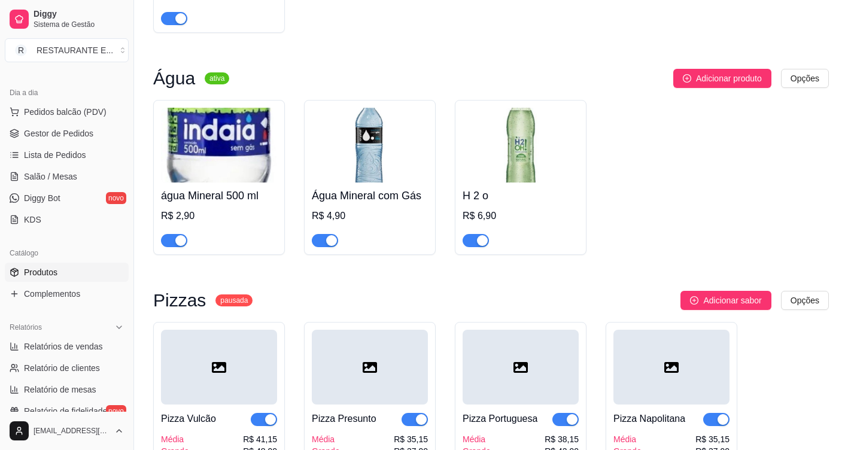
click at [478, 235] on div "button" at bounding box center [482, 240] width 11 height 11
click at [178, 235] on div "button" at bounding box center [180, 240] width 11 height 11
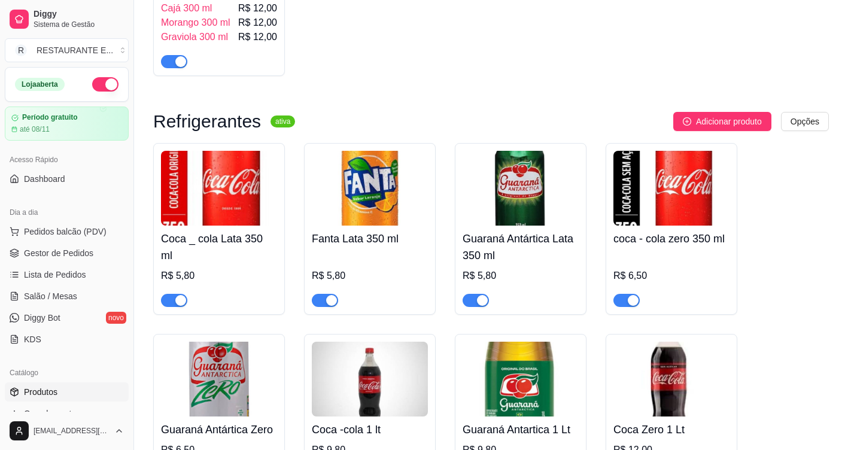
scroll to position [4940, 0]
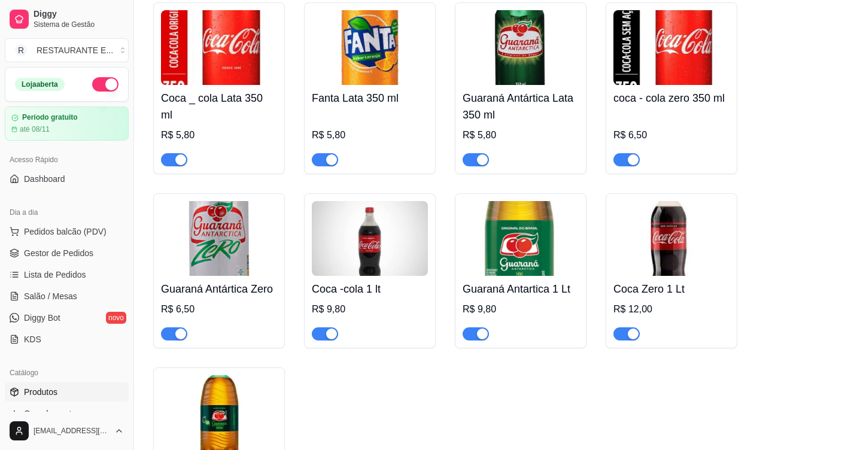
click at [629, 329] on div "button" at bounding box center [633, 334] width 11 height 11
click at [626, 327] on span "button" at bounding box center [626, 333] width 26 height 13
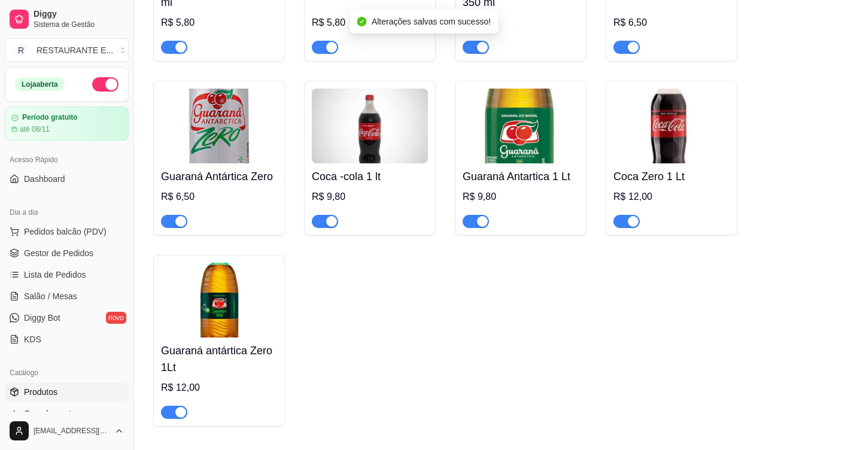
scroll to position [5060, 0]
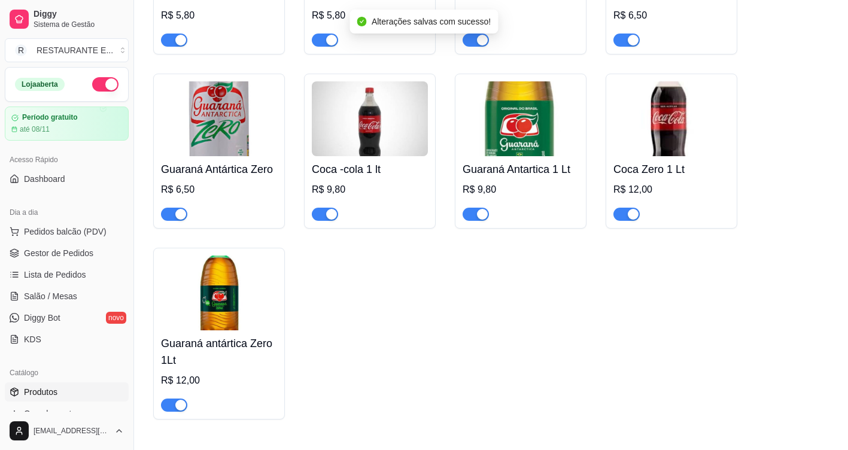
click at [174, 399] on span "button" at bounding box center [174, 405] width 26 height 13
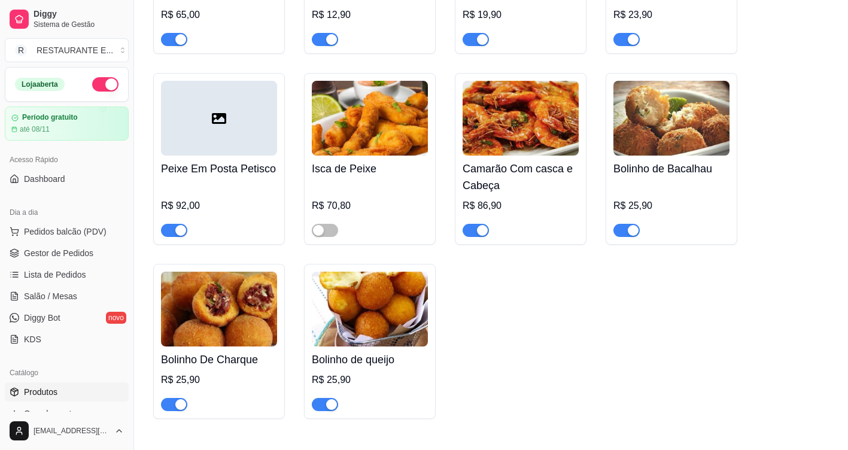
scroll to position [3232, 0]
